Goal: Task Accomplishment & Management: Manage account settings

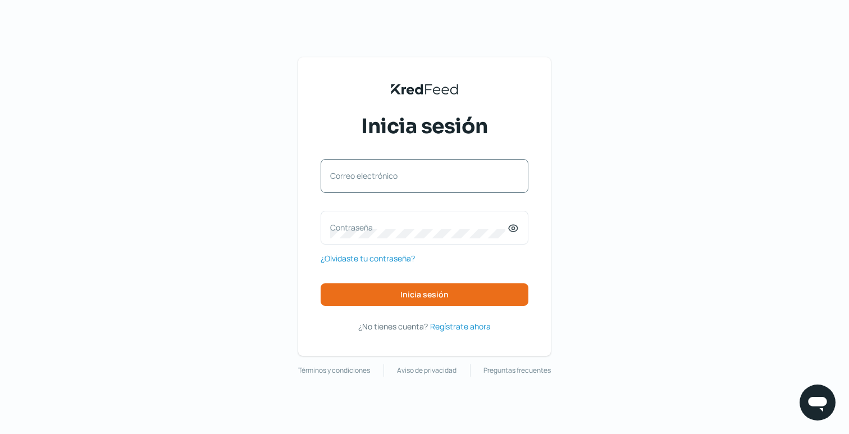
click at [439, 177] on label "Correo electrónico" at bounding box center [419, 175] width 178 height 11
click at [439, 177] on input "Correo electrónico" at bounding box center [424, 181] width 189 height 10
type input "[EMAIL_ADDRESS][DOMAIN_NAME]"
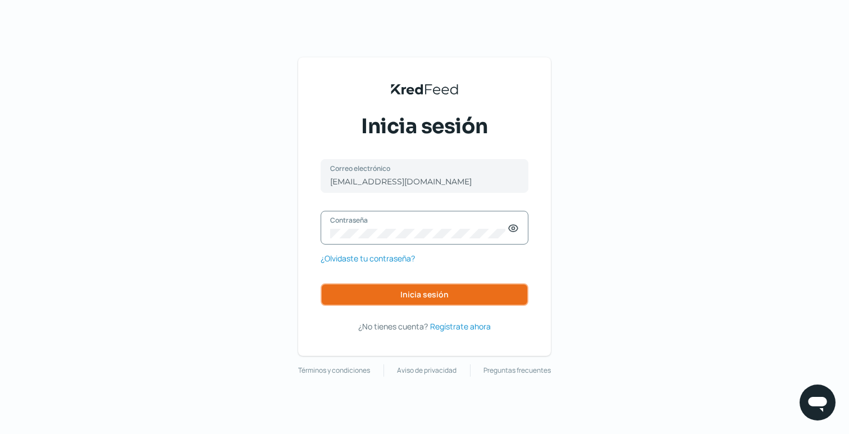
click at [415, 295] on span "Inicia sesión" at bounding box center [425, 294] width 48 height 8
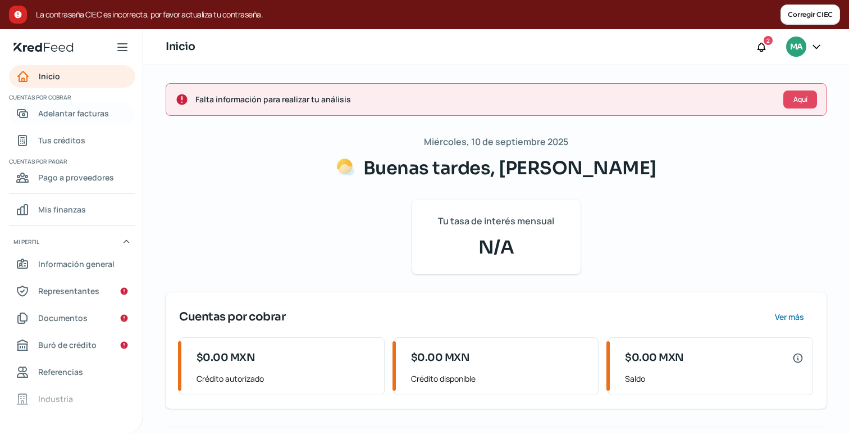
click at [70, 106] on link "Adelantar facturas" at bounding box center [72, 113] width 126 height 22
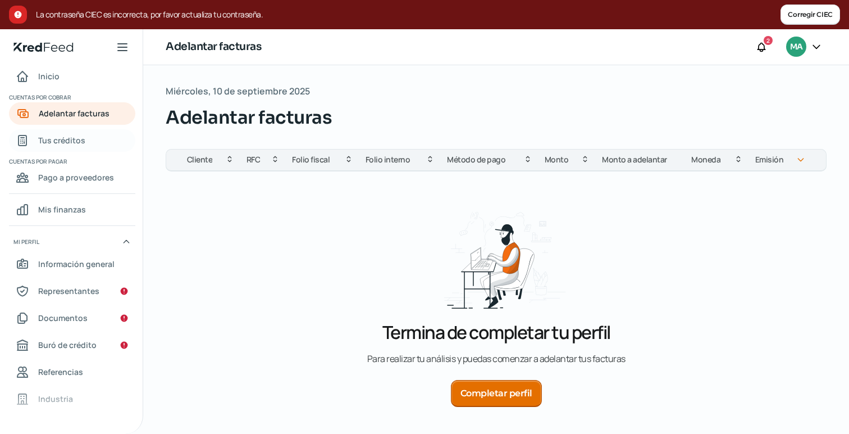
click at [75, 134] on span "Tus créditos" at bounding box center [61, 140] width 47 height 14
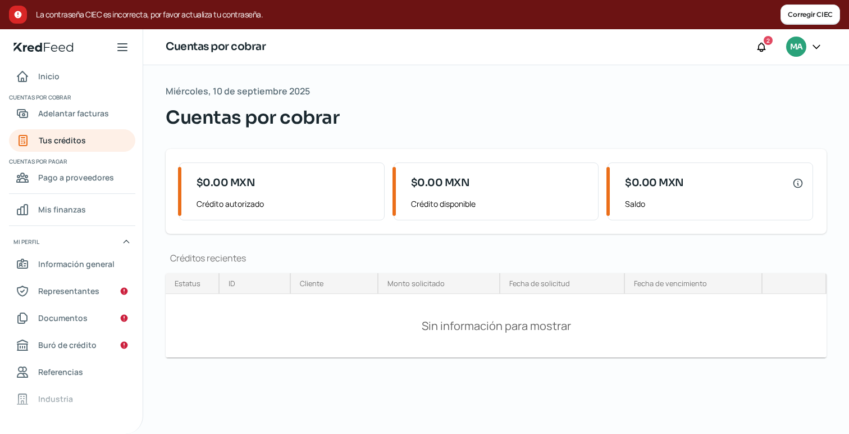
click at [820, 46] on icon at bounding box center [816, 46] width 11 height 11
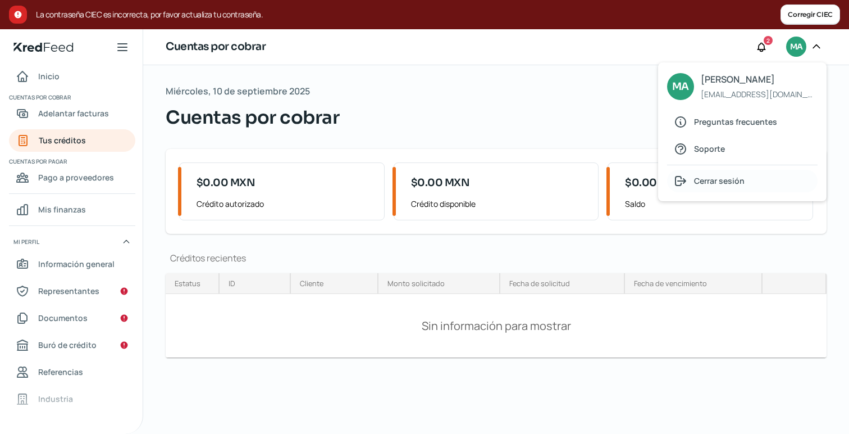
click at [714, 186] on span "Cerrar sesión" at bounding box center [719, 181] width 51 height 14
